Goal: Transaction & Acquisition: Purchase product/service

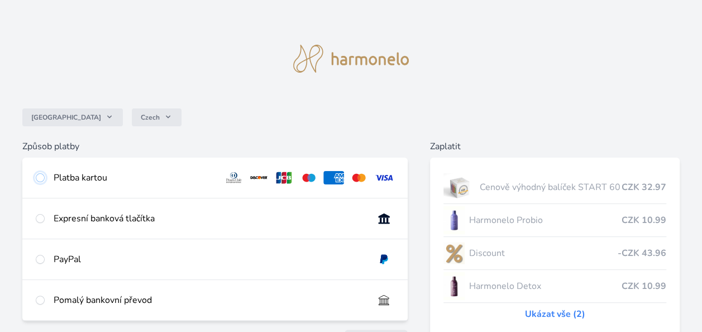
click at [40, 176] on input "radio" at bounding box center [40, 177] width 9 height 9
radio input "true"
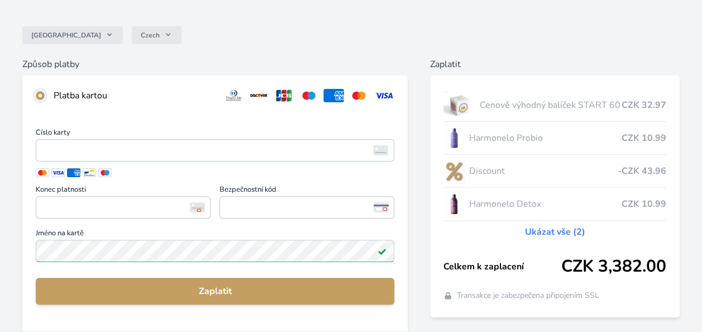
scroll to position [89, 0]
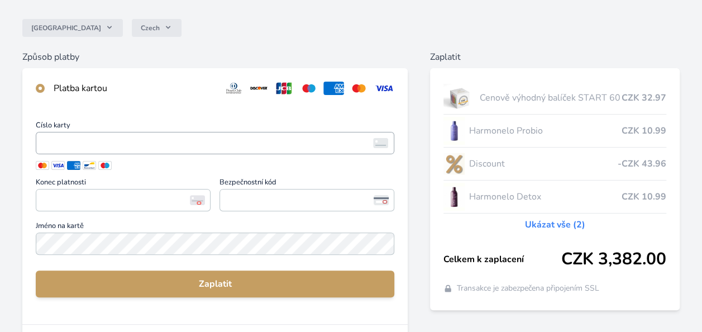
click at [189, 132] on span "<p>Your browser does not support iframes.</p>" at bounding box center [215, 143] width 359 height 22
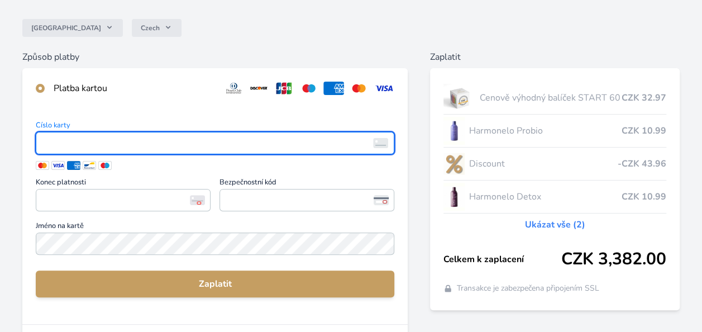
click at [189, 132] on span "<p>Your browser does not support iframes.</p>" at bounding box center [215, 143] width 359 height 22
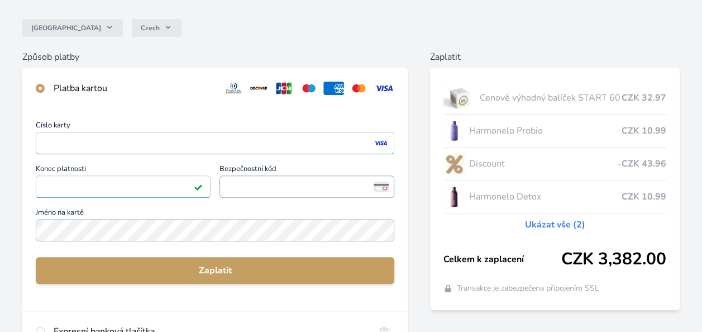
click at [272, 178] on span "<p>Your browser does not support iframes.</p>" at bounding box center [306, 186] width 175 height 22
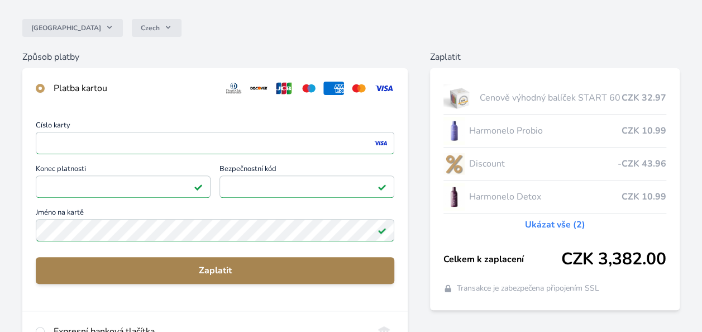
click at [180, 270] on span "Zaplatit" at bounding box center [215, 270] width 341 height 13
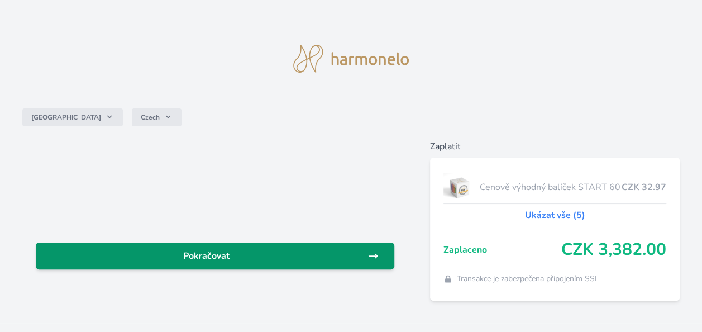
click at [244, 258] on span "Pokračovat" at bounding box center [206, 255] width 323 height 13
